Goal: Check status: Check status

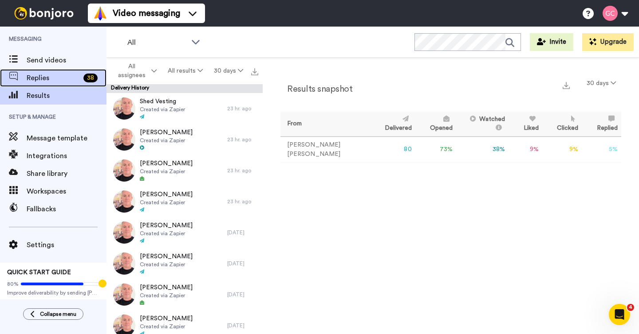
click at [65, 81] on span "Replies" at bounding box center [53, 78] width 53 height 11
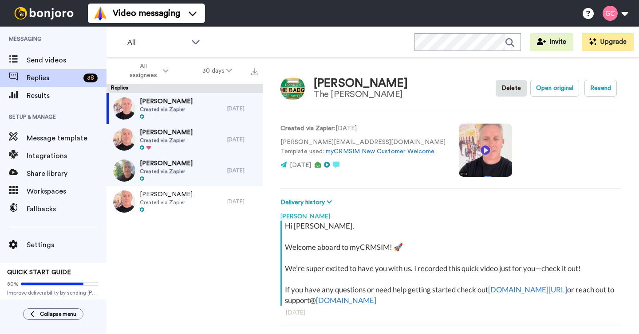
scroll to position [31, 0]
